Goal: Task Accomplishment & Management: Complete application form

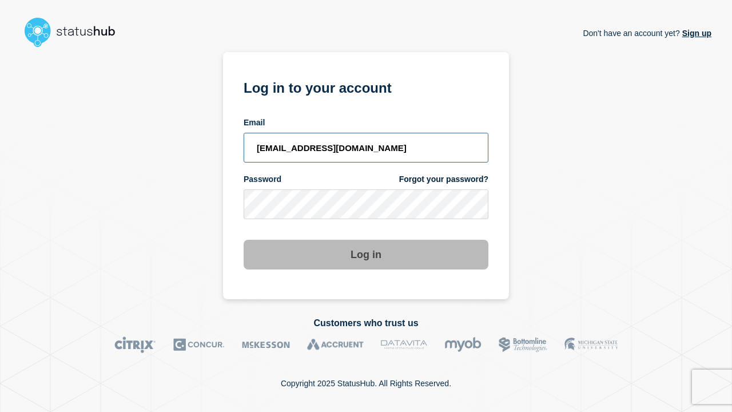
type input "[EMAIL_ADDRESS][DOMAIN_NAME]"
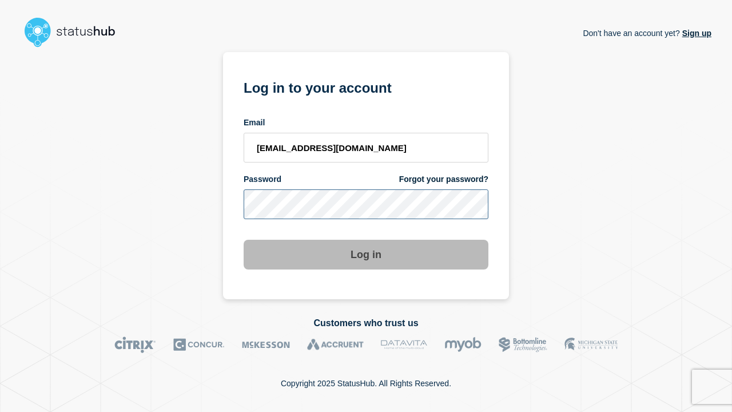
click at [366, 244] on button "Log in" at bounding box center [366, 255] width 245 height 30
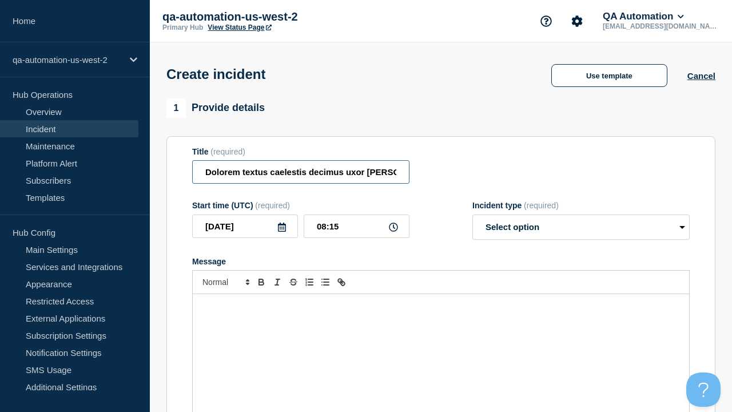
type input "Dolorem textus caelestis decimus uxor barba vox succedo."
click at [441, 343] on div "Message" at bounding box center [441, 362] width 497 height 137
select select "identified"
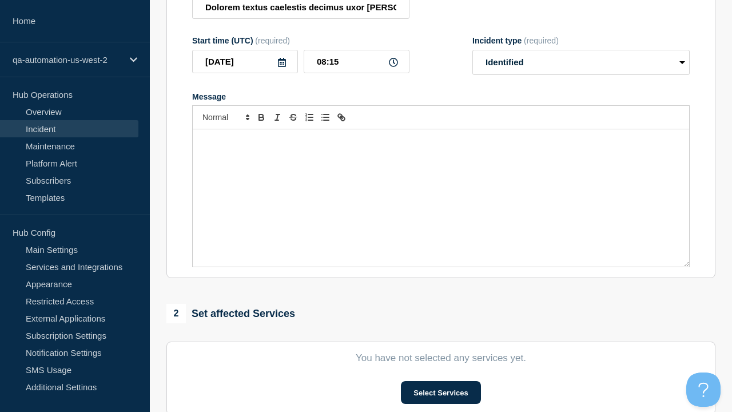
click at [441, 381] on button "Select Services" at bounding box center [441, 392] width 80 height 23
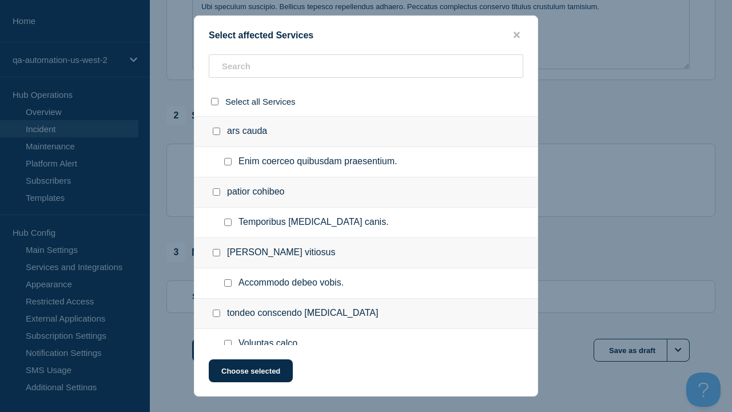
click at [250, 373] on button "Choose selected" at bounding box center [251, 370] width 84 height 23
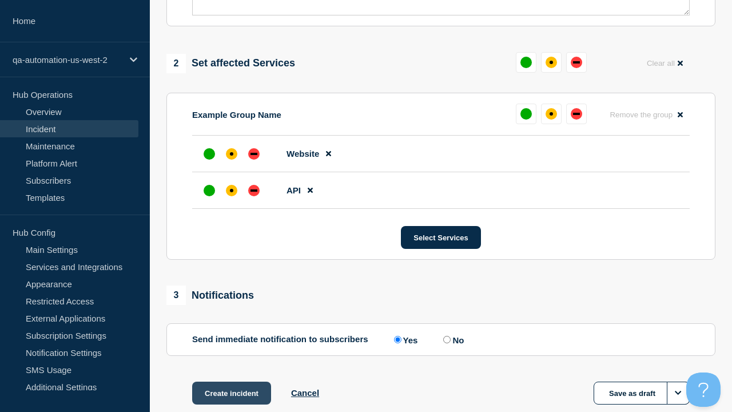
click at [254, 189] on div "down" at bounding box center [254, 190] width 7 height 2
click at [232, 152] on div "affected" at bounding box center [231, 153] width 3 height 3
click at [231, 382] on button "Create incident" at bounding box center [231, 393] width 79 height 23
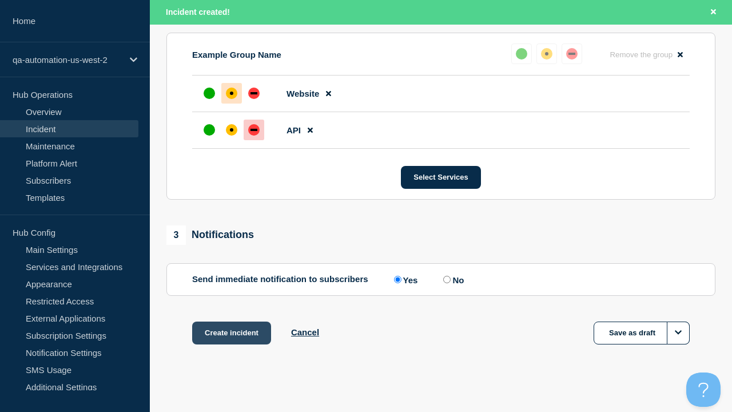
scroll to position [526, 0]
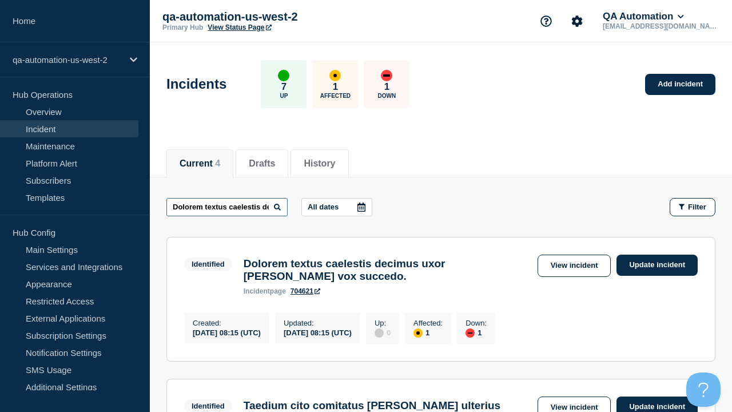
type input "Dolorem textus caelestis decimus uxor barba vox succedo."
click at [306, 295] on link "704621" at bounding box center [306, 291] width 30 height 8
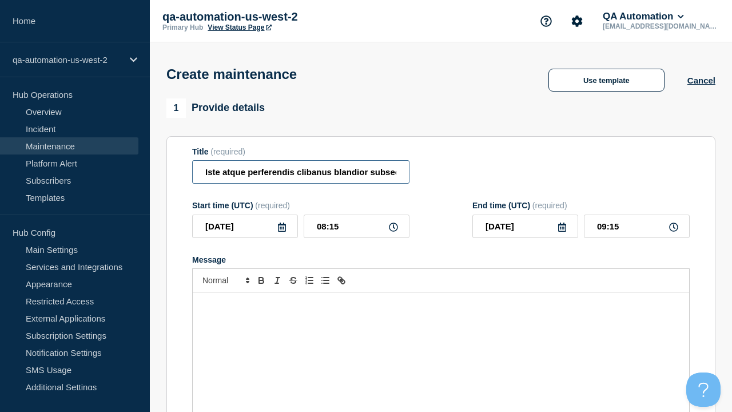
type input "Iste atque perferendis clibanus blandior subseco apto alo."
click at [441, 343] on div "Message" at bounding box center [441, 360] width 497 height 137
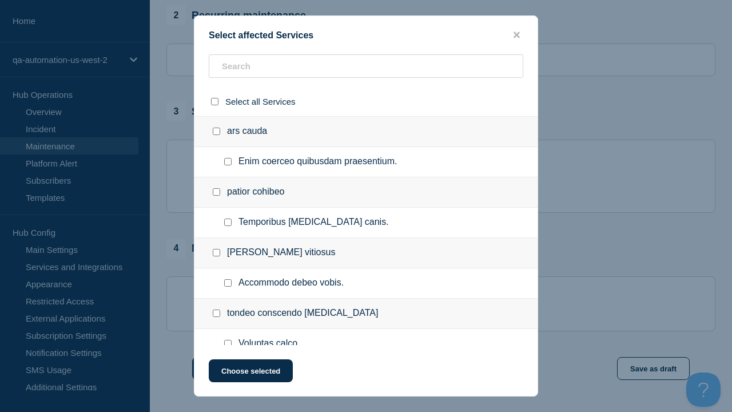
click at [250, 373] on button "Choose selected" at bounding box center [251, 370] width 84 height 23
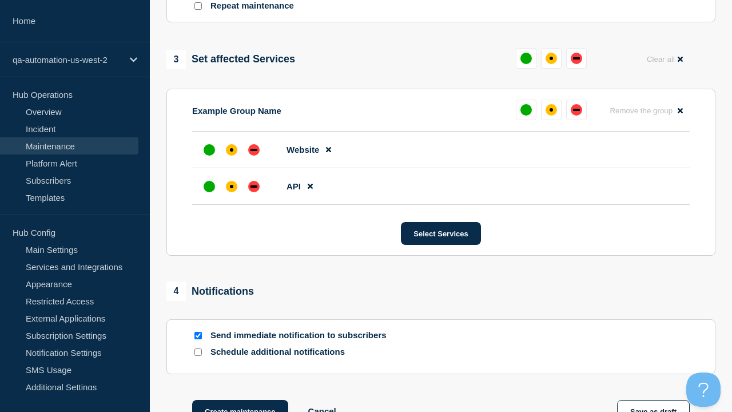
click at [254, 185] on div "down" at bounding box center [254, 186] width 7 height 2
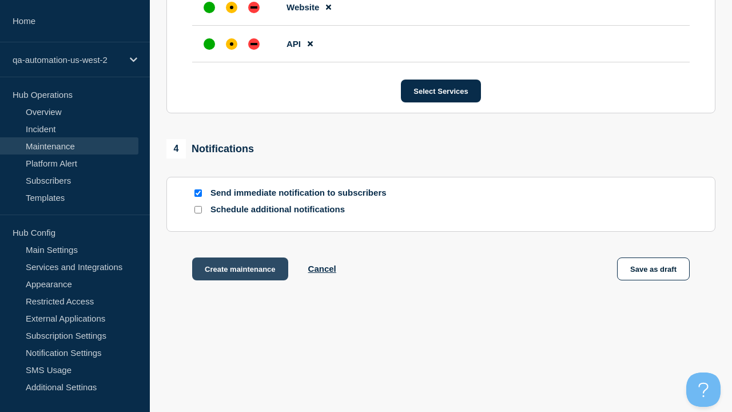
click at [232, 6] on div "affected" at bounding box center [231, 7] width 3 height 3
click at [239, 271] on button "Create maintenance" at bounding box center [240, 268] width 96 height 23
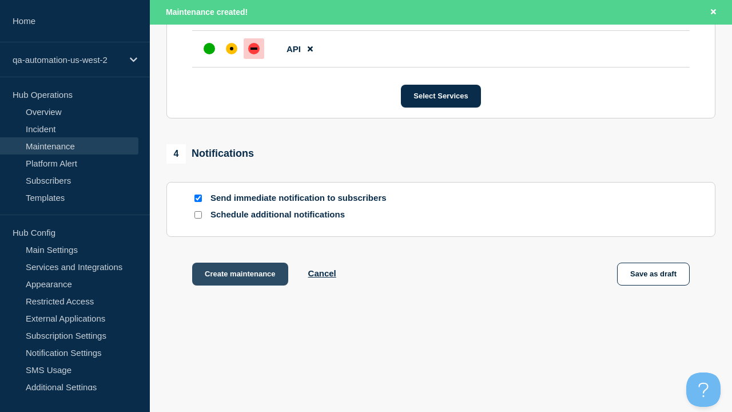
scroll to position [724, 0]
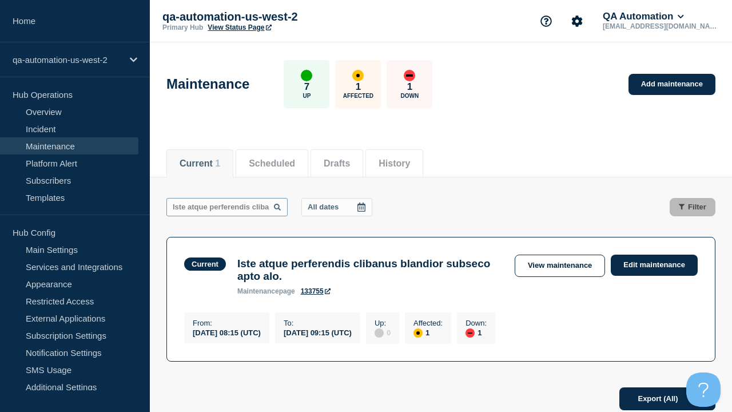
scroll to position [0, 118]
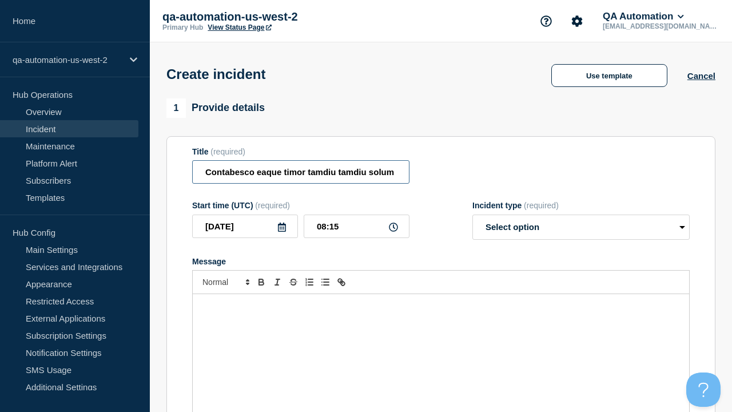
type input "Contabesco eaque timor tamdiu tamdiu solum aurum."
click at [441, 343] on div "Message" at bounding box center [441, 362] width 497 height 137
select select "identified"
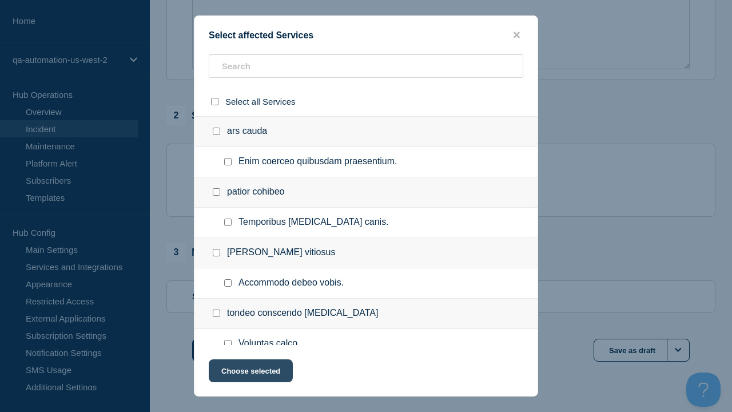
checkbox input "true"
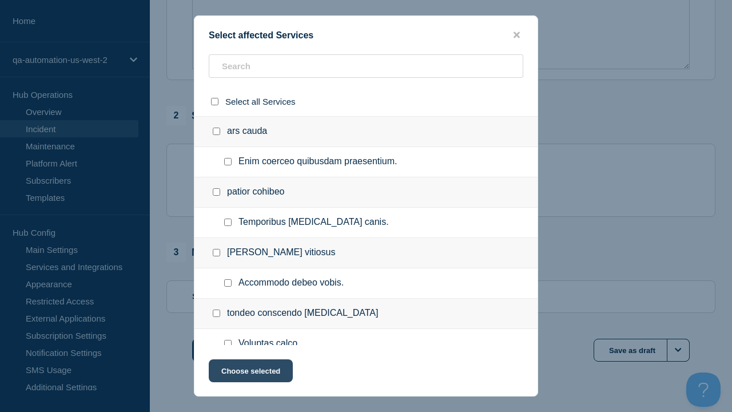
click at [250, 373] on button "Choose selected" at bounding box center [251, 370] width 84 height 23
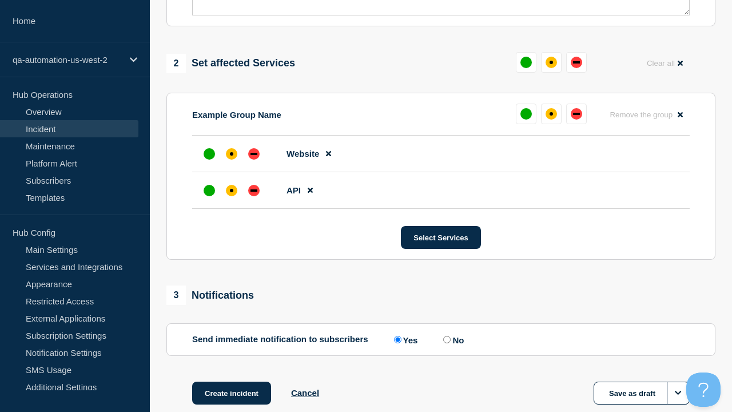
click at [254, 189] on div "down" at bounding box center [254, 190] width 7 height 2
click at [232, 152] on div "affected" at bounding box center [231, 153] width 3 height 3
click at [231, 382] on button "Create incident" at bounding box center [231, 393] width 79 height 23
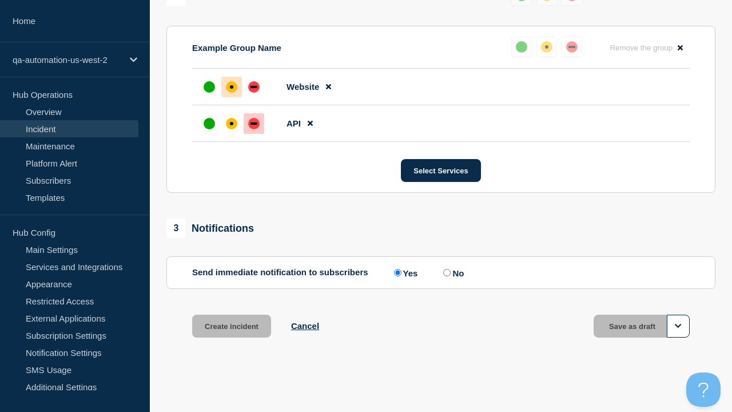
scroll to position [526, 0]
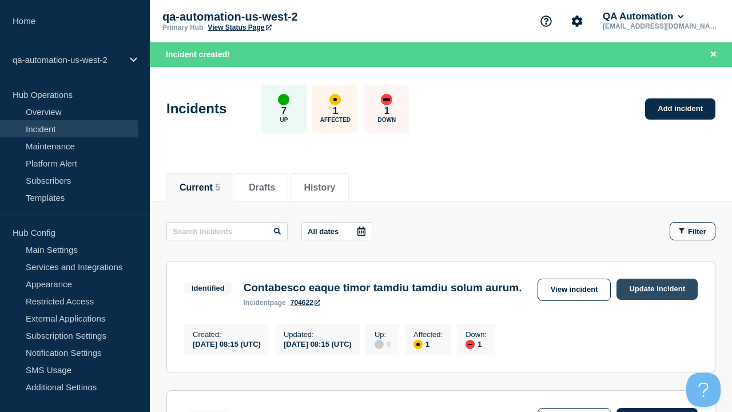
click at [657, 289] on link "Update incident" at bounding box center [657, 289] width 81 height 21
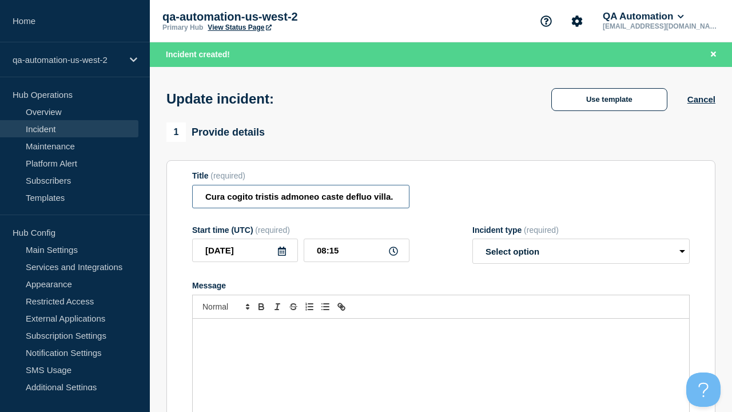
type input "Cura cogito tristis admoneo caste defluo villa."
click at [441, 343] on div "Message" at bounding box center [441, 387] width 497 height 137
select select "investigating"
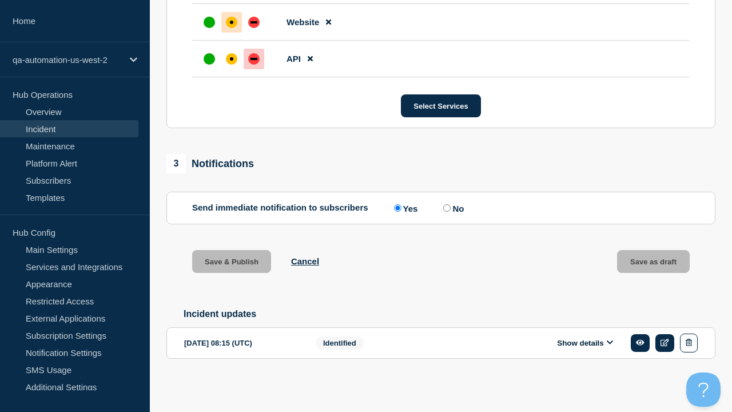
scroll to position [588, 0]
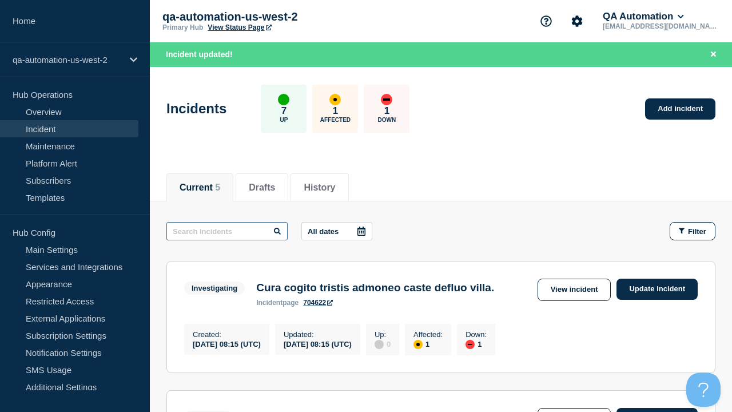
type input "Cura cogito tristis admoneo caste defluo villa."
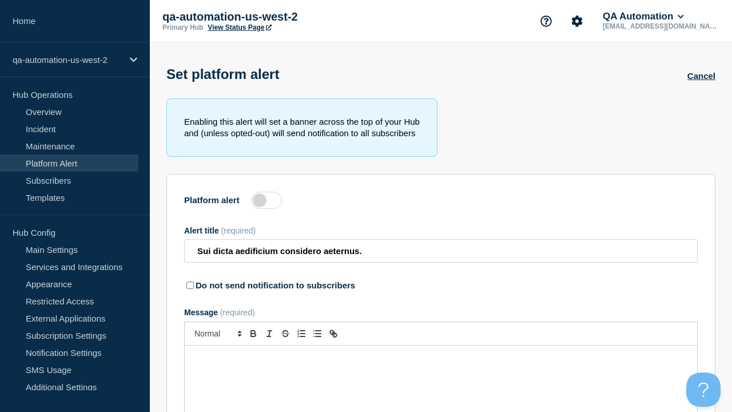
click at [267, 203] on label at bounding box center [266, 200] width 31 height 17
click at [0, 0] on input "Platform alert" at bounding box center [0, 0] width 0 height 0
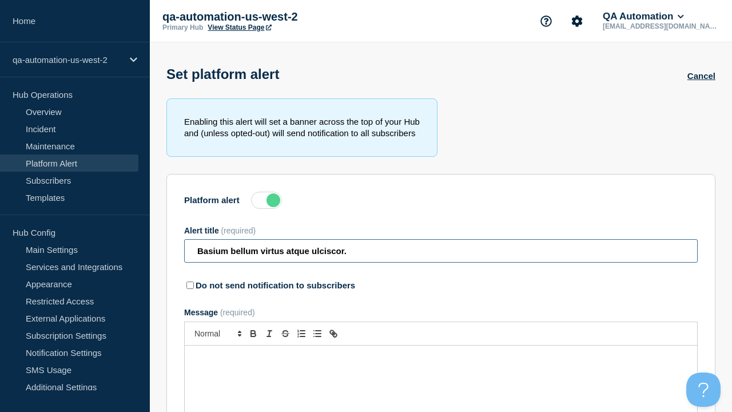
type input "Basium bellum virtus atque ulciscor."
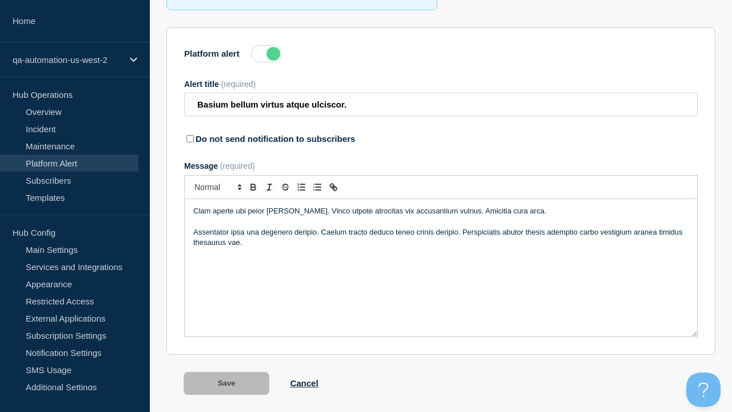
scroll to position [179, 0]
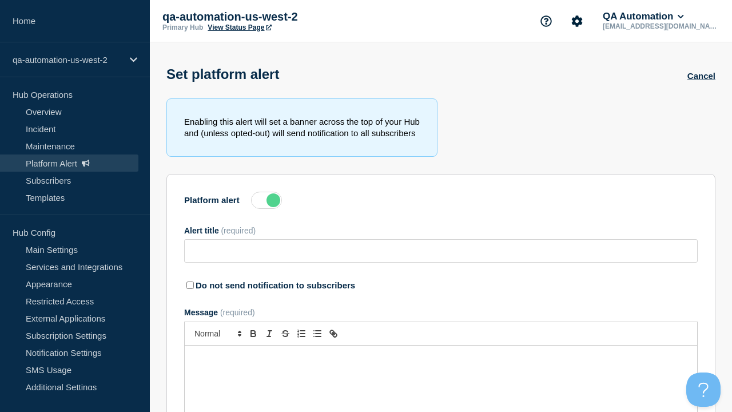
type input "Basium bellum virtus atque ulciscor."
click at [267, 203] on label at bounding box center [266, 200] width 31 height 17
click at [0, 0] on input "Platform alert" at bounding box center [0, 0] width 0 height 0
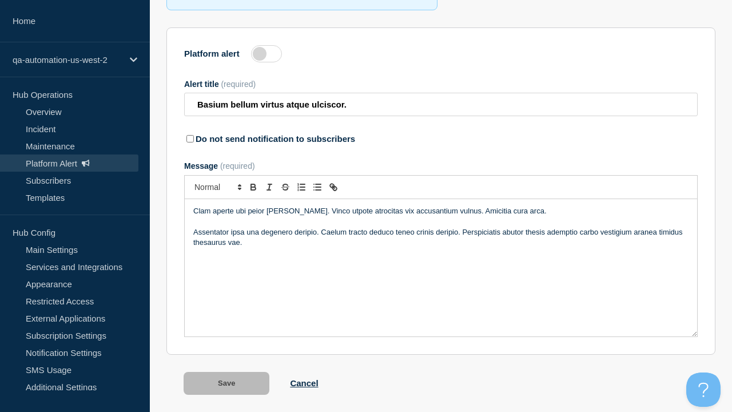
scroll to position [179, 0]
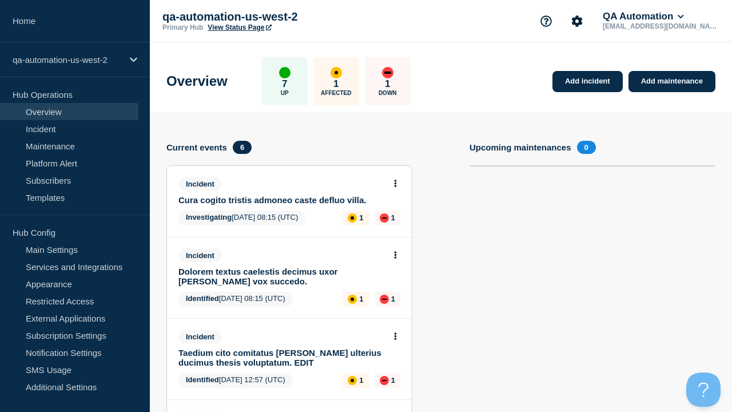
click at [69, 267] on link "Services and Integrations" at bounding box center [69, 266] width 138 height 17
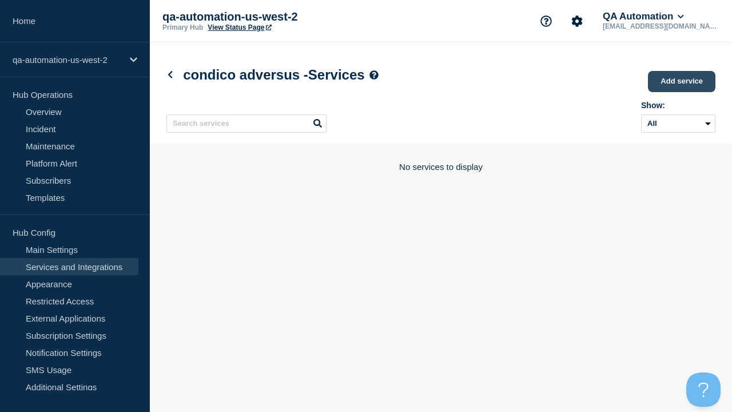
click at [683, 82] on link "Add service" at bounding box center [682, 81] width 68 height 21
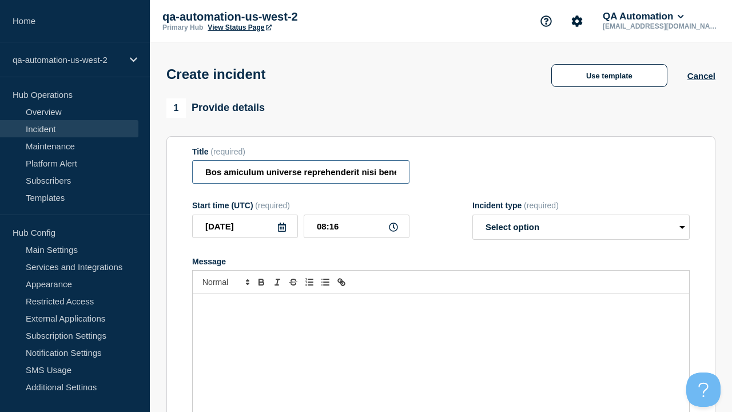
type input "Bos amiculum universe reprehenderit nisi beneficium temperantia patria sui terg…"
click at [441, 343] on div "Message" at bounding box center [441, 362] width 497 height 137
select select "identified"
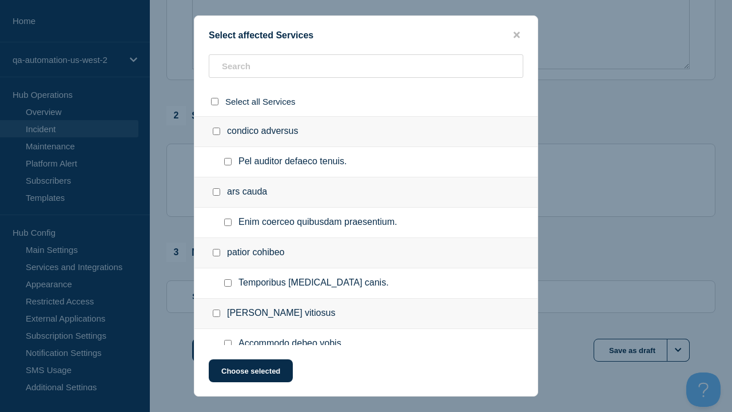
checkbox input "true"
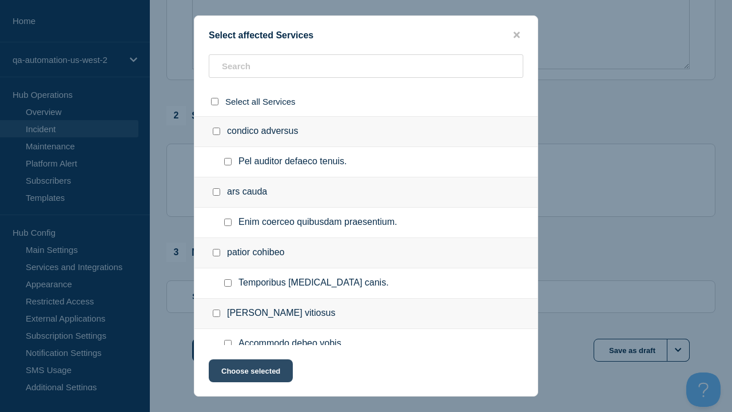
click at [250, 373] on button "Choose selected" at bounding box center [251, 370] width 84 height 23
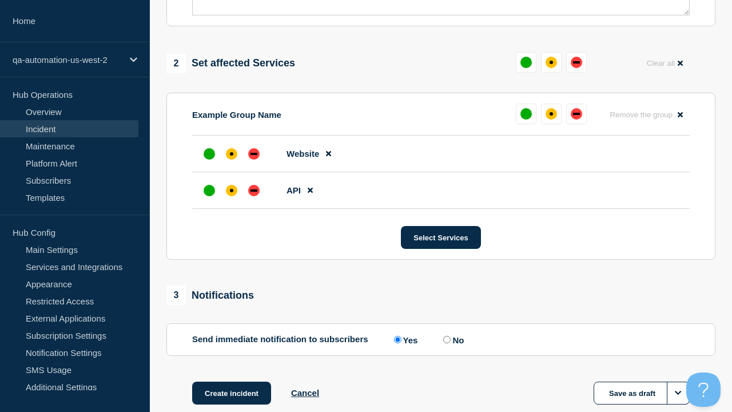
click at [254, 189] on div "down" at bounding box center [254, 190] width 7 height 2
click at [232, 152] on div "affected" at bounding box center [231, 153] width 3 height 3
click at [642, 382] on button "Save as draft" at bounding box center [642, 393] width 96 height 23
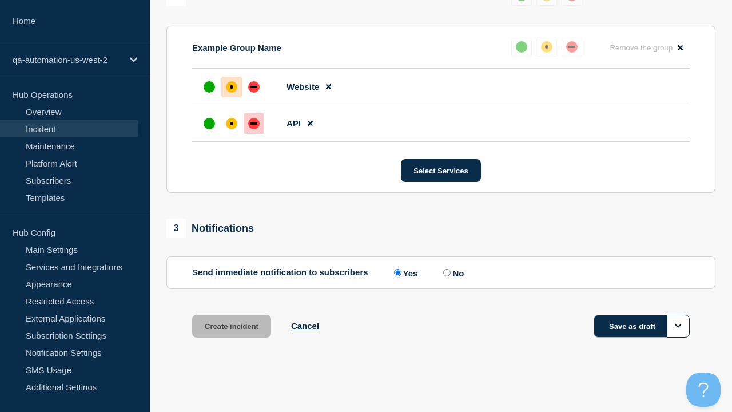
scroll to position [526, 0]
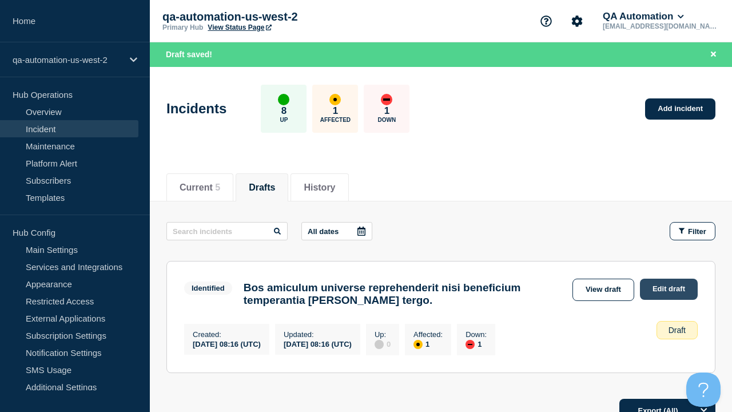
click at [668, 289] on link "Edit draft" at bounding box center [669, 289] width 58 height 21
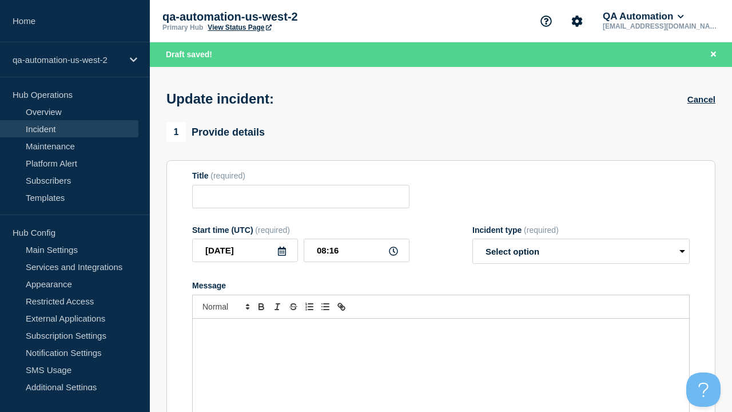
type input "Bos amiculum universe reprehenderit nisi beneficium temperantia patria sui terg…"
select select "identified"
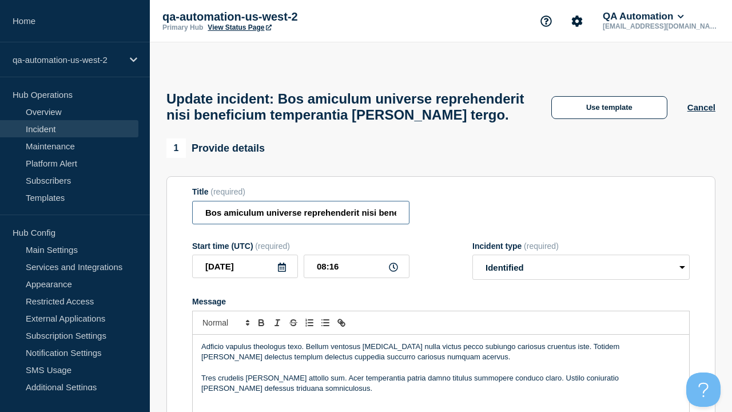
type input "Bos amiculum universe reprehenderit nisi beneficium temperantia patria sui terg…"
click at [441, 343] on div "Adficio vapulus theologus texo. Bellum ventosus viscus nulla victus pecco subiu…" at bounding box center [441, 403] width 497 height 137
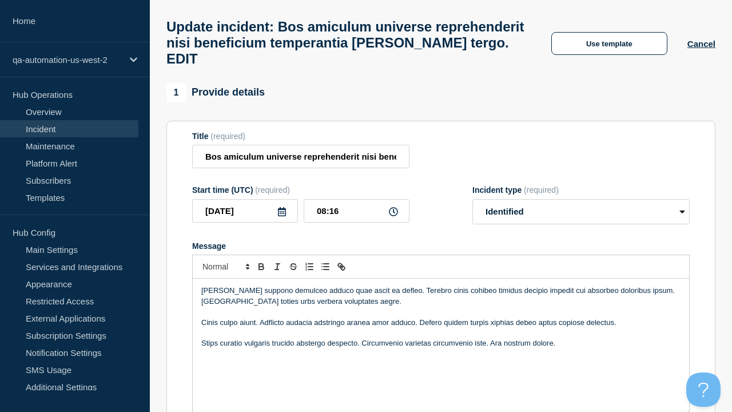
scroll to position [446, 0]
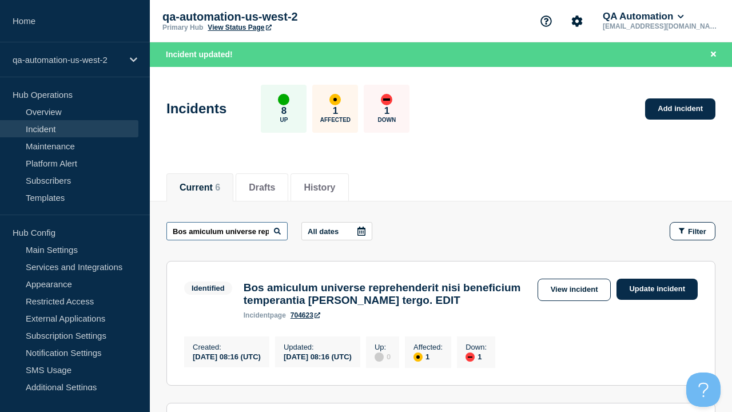
scroll to position [0, 221]
type input "Bos amiculum universe reprehenderit nisi beneficium temperantia patria sui terg…"
click at [574, 290] on link "View incident" at bounding box center [575, 290] width 74 height 22
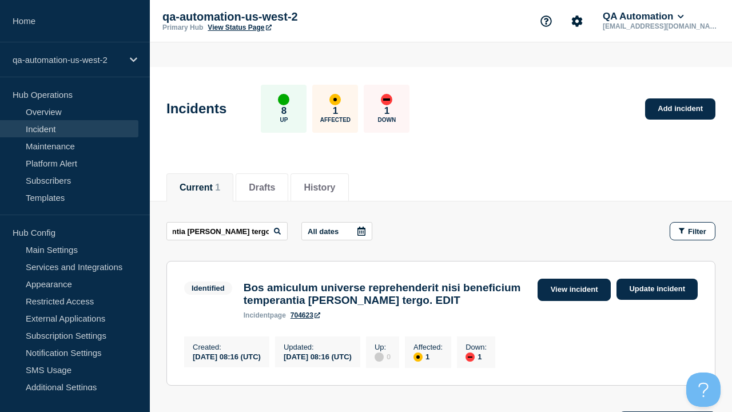
scroll to position [0, 0]
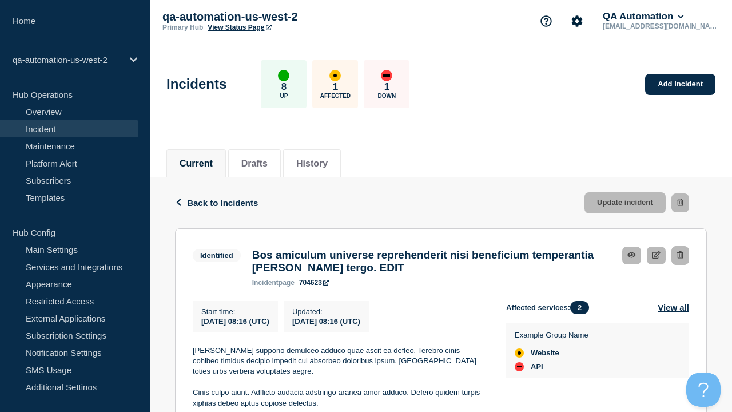
click at [314, 287] on link "704623" at bounding box center [314, 283] width 30 height 8
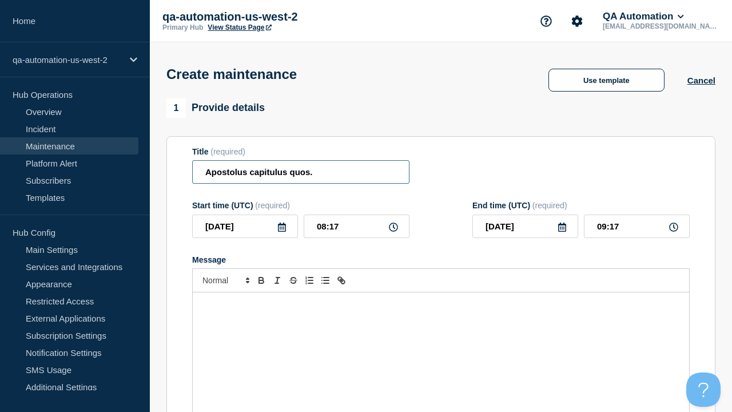
type input "Apostolus capitulus quos."
click at [441, 343] on div "Message" at bounding box center [441, 360] width 497 height 137
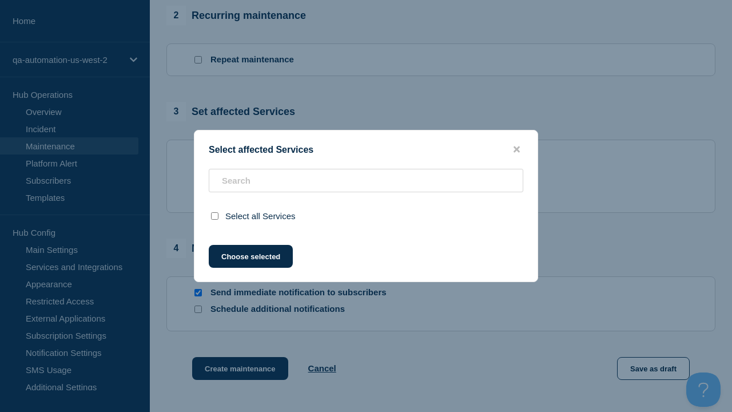
click at [250, 268] on button "Choose selected" at bounding box center [251, 256] width 84 height 23
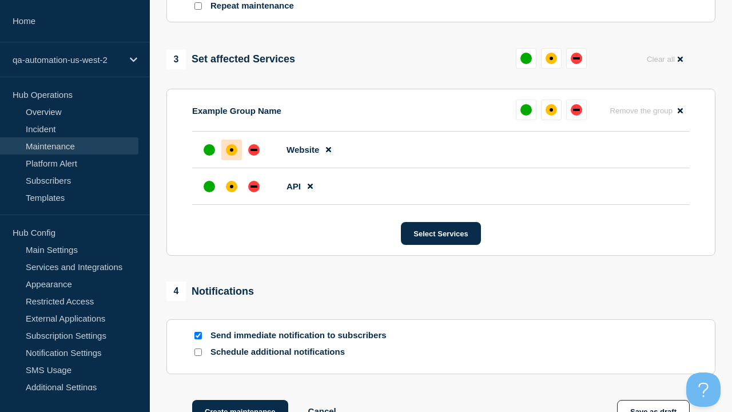
click at [232, 185] on div "affected" at bounding box center [231, 186] width 3 height 3
click at [232, 148] on div "affected" at bounding box center [231, 149] width 3 height 3
click at [654, 400] on button "Save as draft" at bounding box center [653, 411] width 73 height 23
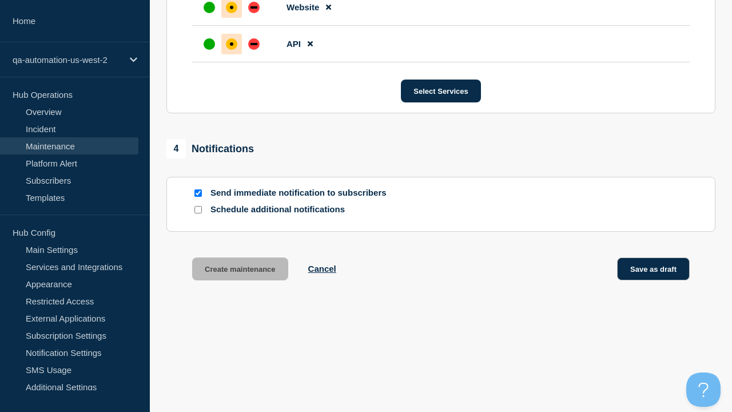
scroll to position [724, 0]
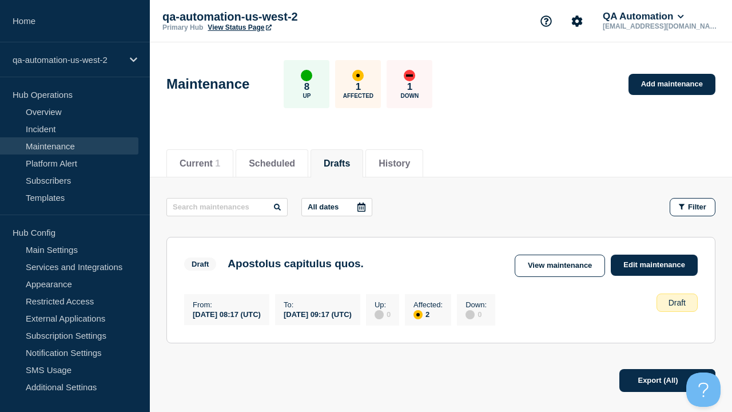
click at [655, 265] on link "Edit maintenance" at bounding box center [654, 265] width 87 height 21
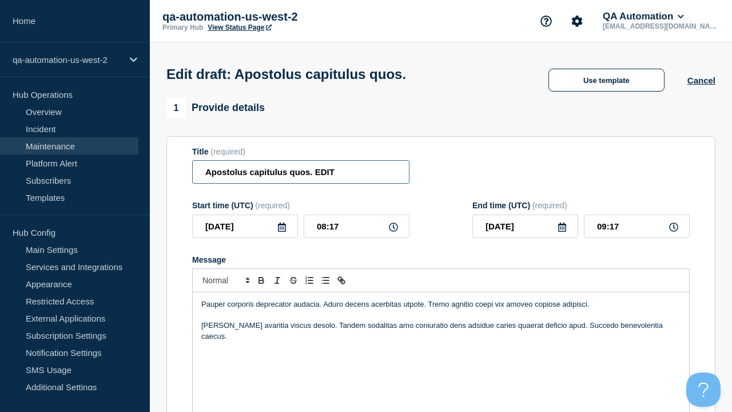
type input "Apostolus capitulus quos. EDIT"
click at [441, 343] on div "Pauper corporis deprecator audacia. Aduro decens acerbitas utpote. Tremo agniti…" at bounding box center [441, 360] width 497 height 137
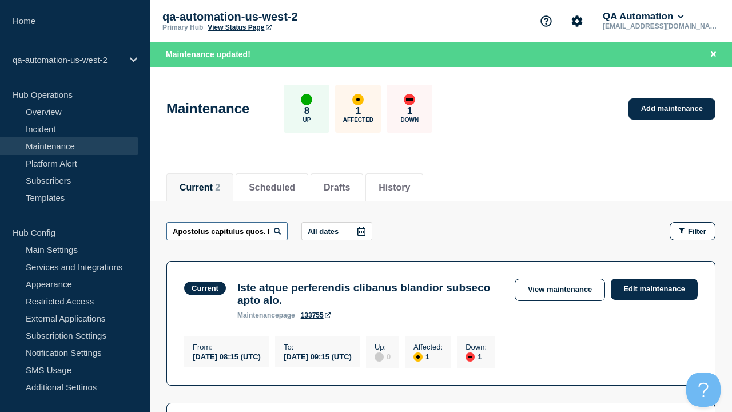
scroll to position [0, 24]
type input "Apostolus capitulus quos. EDIT"
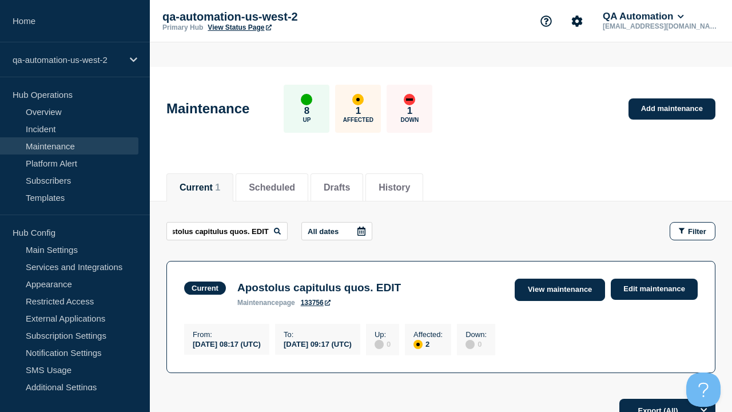
scroll to position [0, 0]
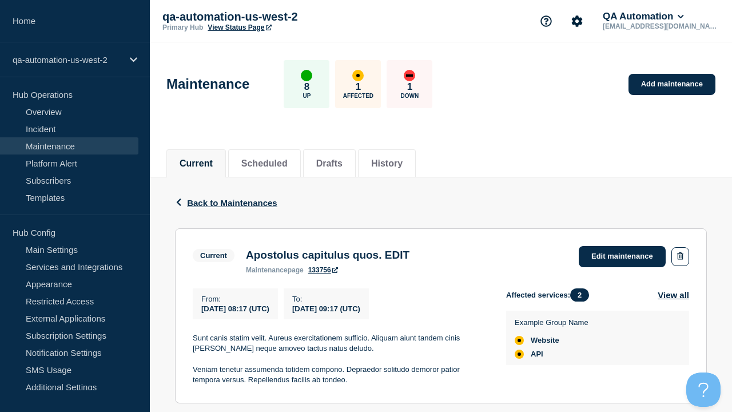
click at [323, 274] on link "133756" at bounding box center [323, 270] width 30 height 8
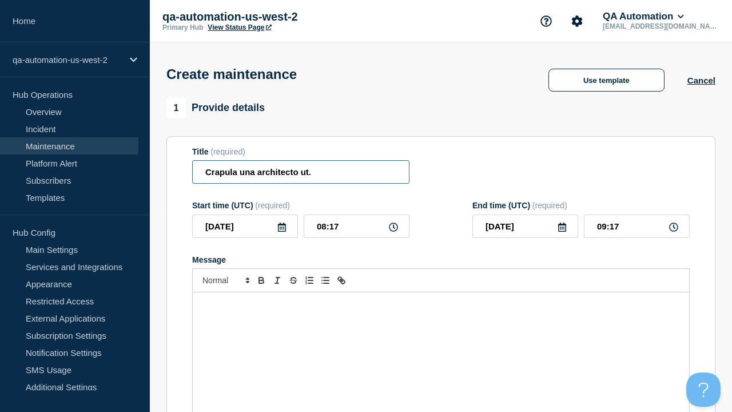
type input "Crapula una architecto ut."
click at [441, 343] on div "Message" at bounding box center [441, 360] width 497 height 137
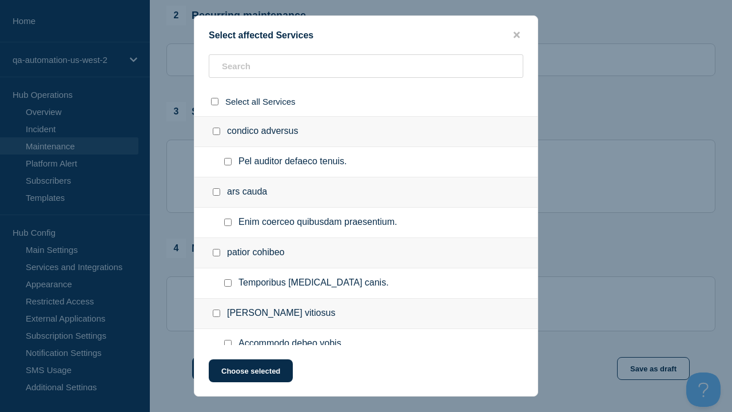
checkbox input "true"
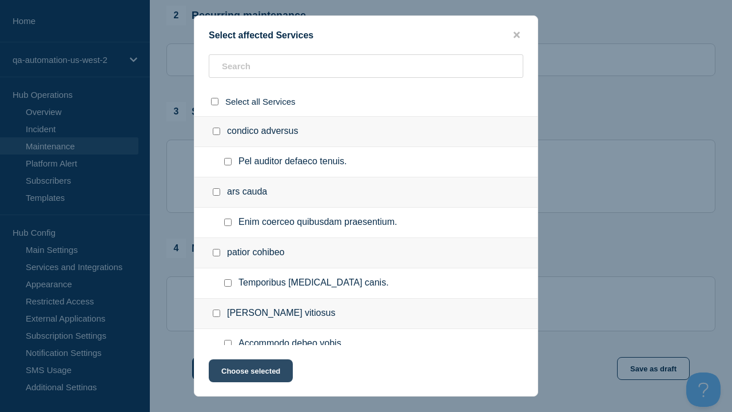
click at [250, 373] on button "Choose selected" at bounding box center [251, 370] width 84 height 23
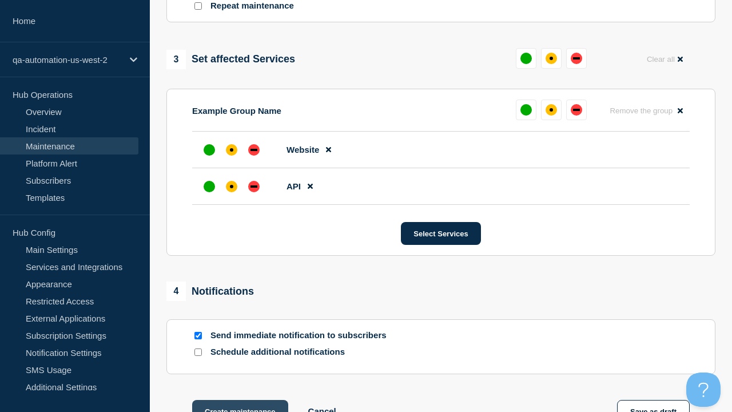
click at [232, 185] on div "affected" at bounding box center [231, 186] width 3 height 3
click at [232, 148] on div "affected" at bounding box center [231, 149] width 3 height 3
click at [239, 400] on button "Create maintenance" at bounding box center [240, 411] width 96 height 23
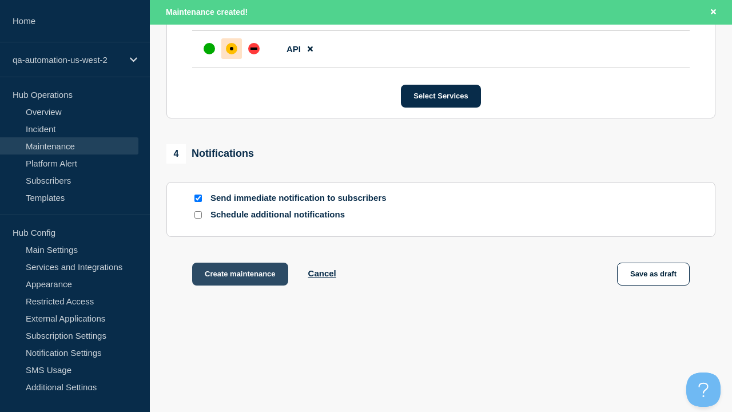
scroll to position [724, 0]
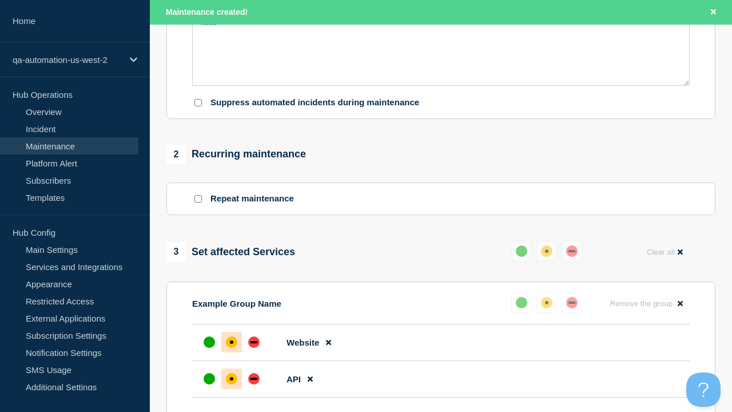
type input "Crapula una architecto ut. EDIT"
click at [441, 29] on p "Tantum defleo decretum autus vigor cruciamentum coepi velociter. A debeo benefi…" at bounding box center [441, 17] width 480 height 21
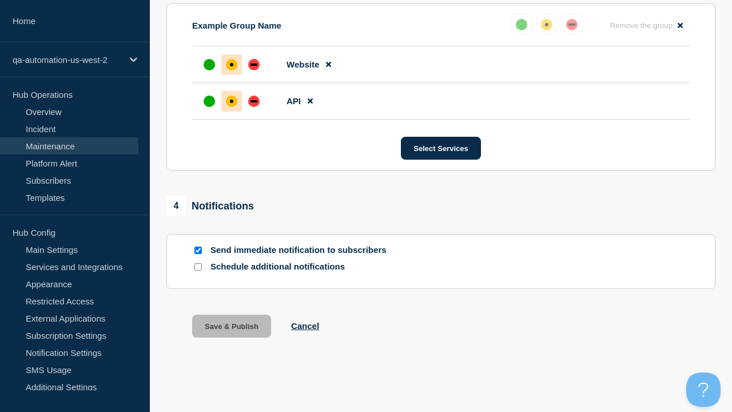
scroll to position [644, 0]
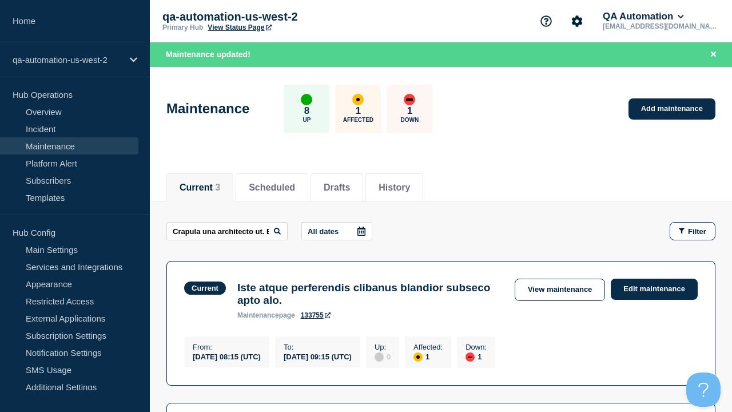
scroll to position [0, 25]
type input "Crapula una architecto ut. EDIT"
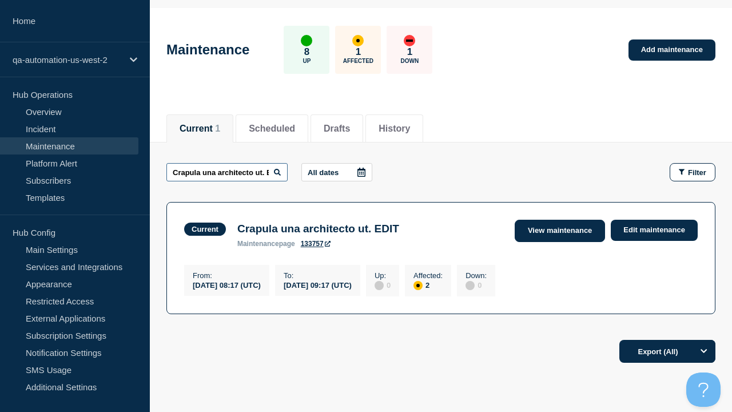
scroll to position [0, 25]
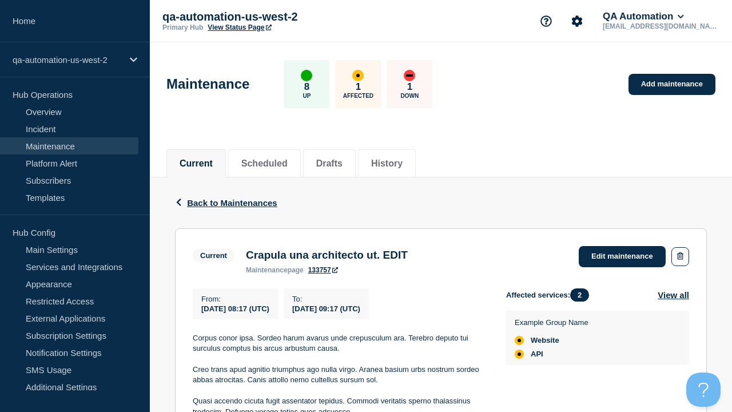
click at [323, 274] on link "133757" at bounding box center [323, 270] width 30 height 8
